Goal: Navigation & Orientation: Find specific page/section

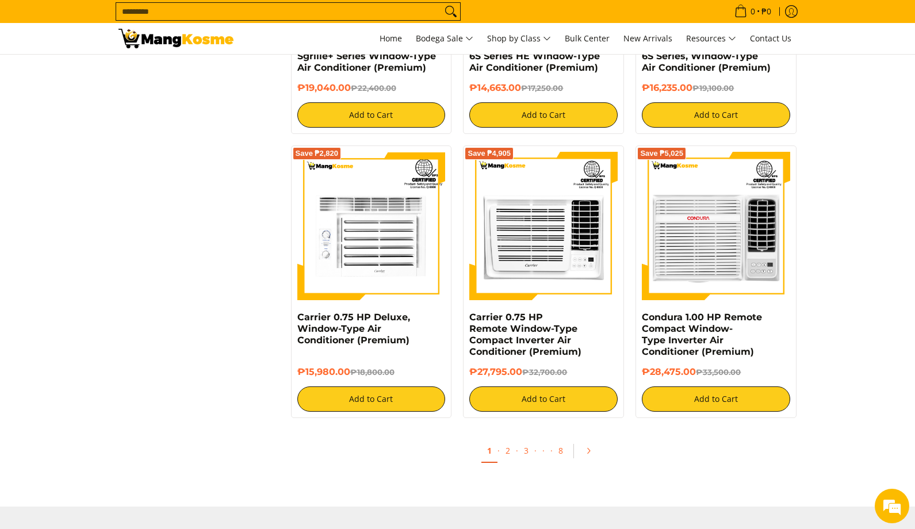
scroll to position [2069, 0]
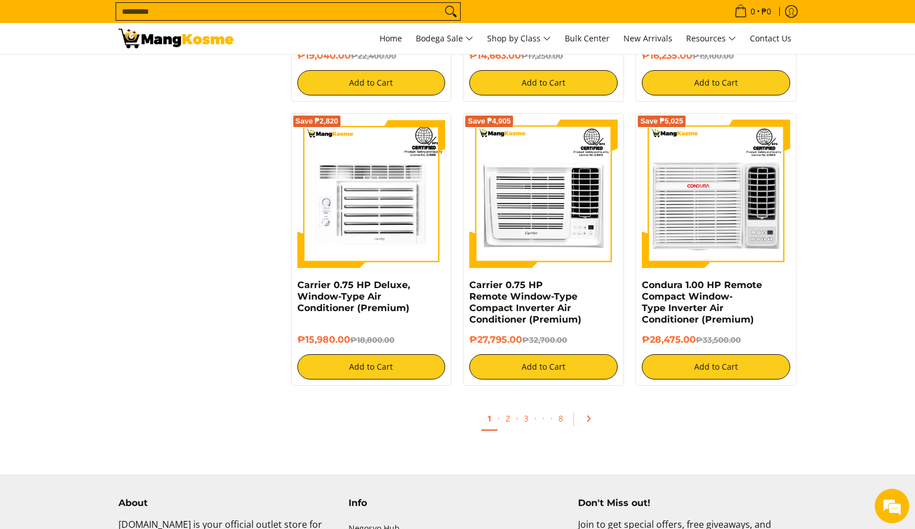
click at [585, 423] on link "Pagination" at bounding box center [592, 419] width 28 height 20
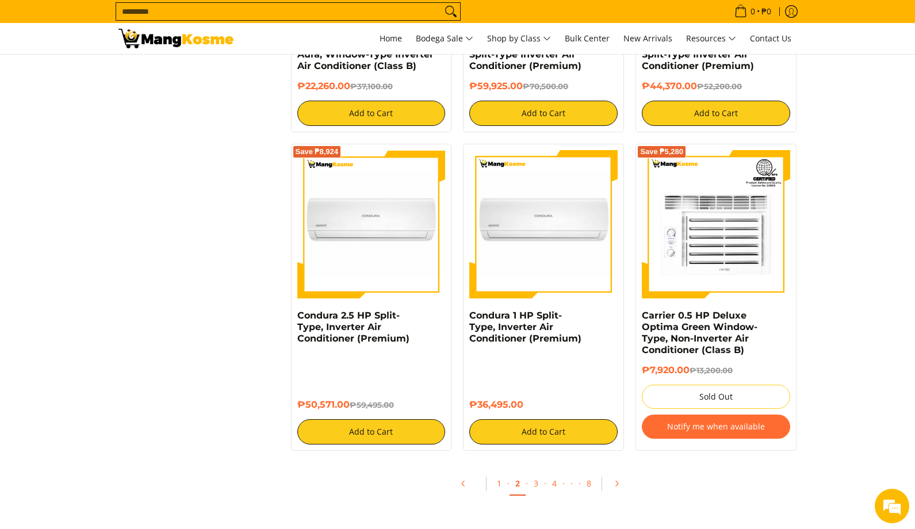
scroll to position [2069, 0]
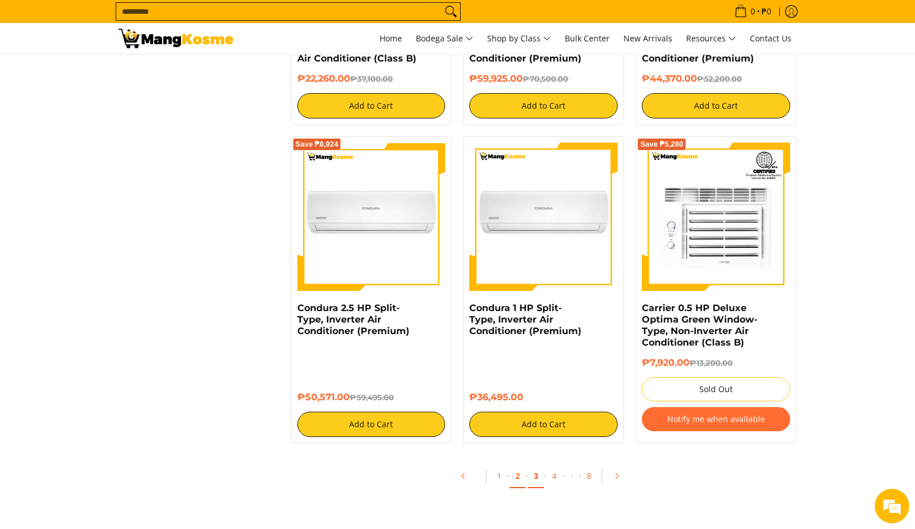
click at [536, 481] on link "3" at bounding box center [536, 476] width 16 height 24
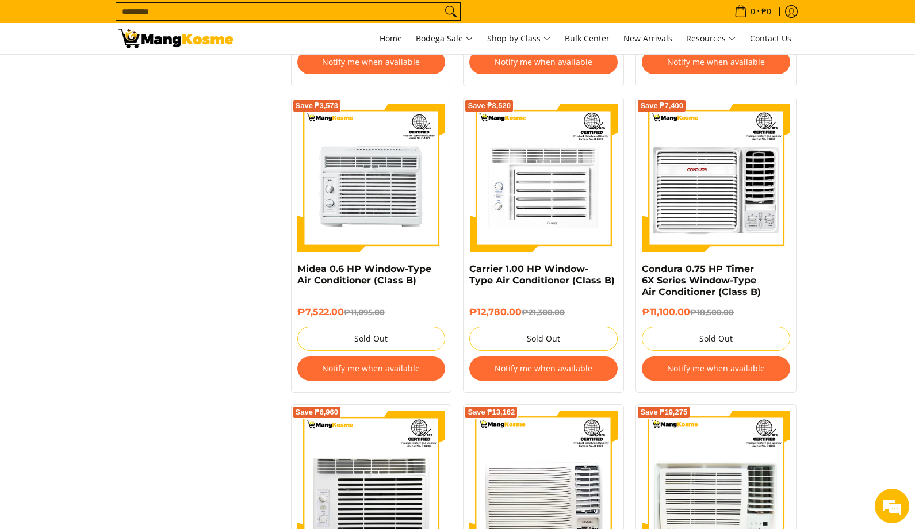
scroll to position [1840, 0]
